Goal: Task Accomplishment & Management: Manage account settings

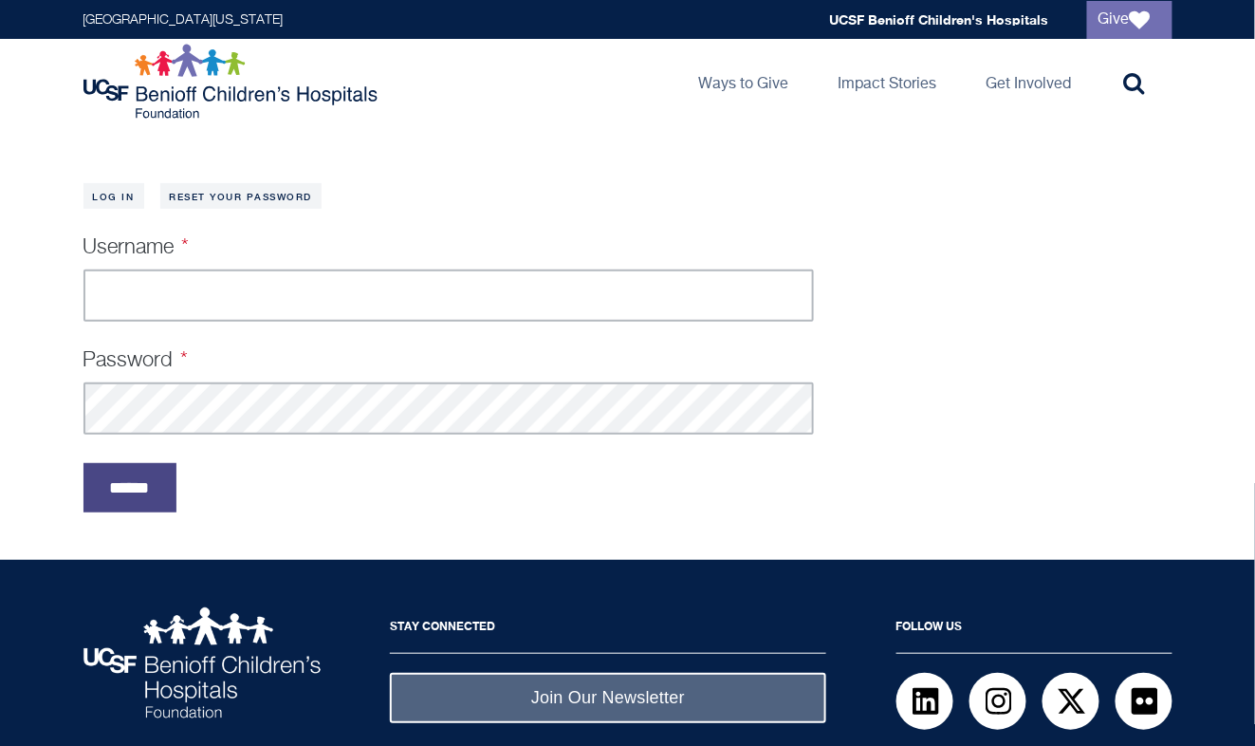
type input "**********"
click at [146, 473] on input "******" at bounding box center [129, 487] width 93 height 49
